Goal: Navigation & Orientation: Find specific page/section

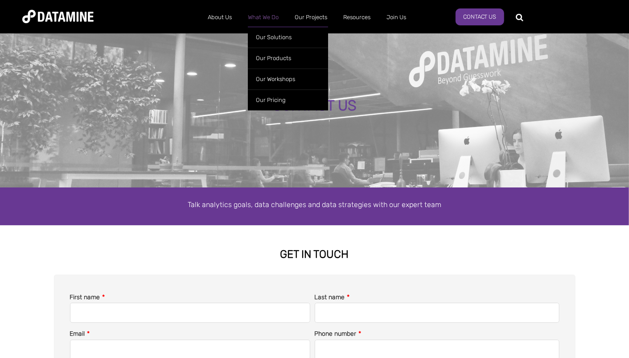
click at [267, 13] on link "What We Do" at bounding box center [263, 17] width 47 height 23
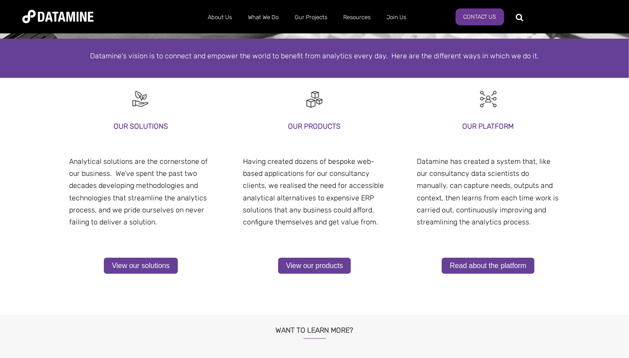
scroll to position [127, 0]
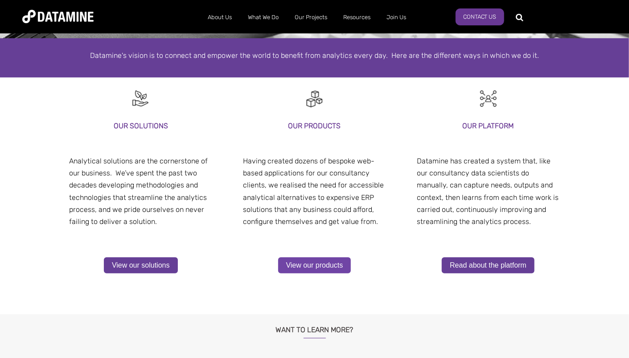
click at [302, 269] on link "View our products" at bounding box center [314, 266] width 73 height 16
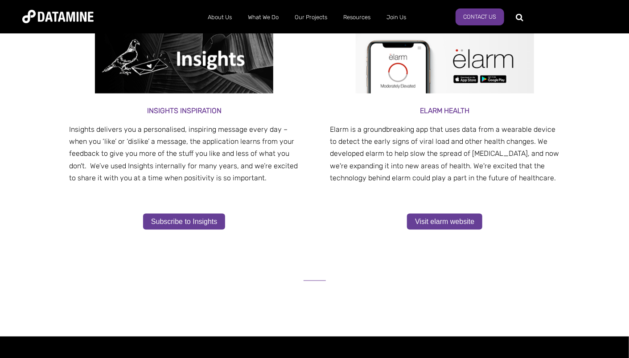
scroll to position [468, 0]
